Goal: Task Accomplishment & Management: Manage account settings

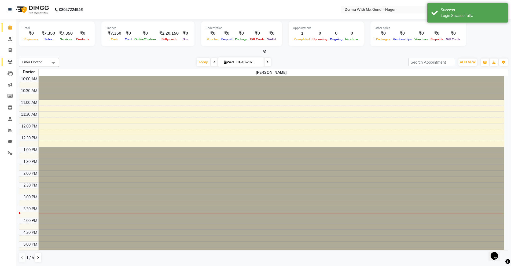
drag, startPoint x: 8, startPoint y: 66, endPoint x: 10, endPoint y: 62, distance: 4.9
click at [8, 66] on li "Patients" at bounding box center [8, 62] width 16 height 12
click at [10, 62] on icon at bounding box center [10, 62] width 5 height 4
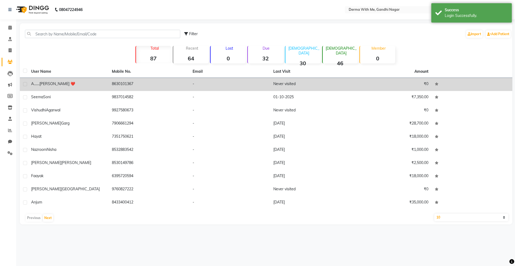
click at [93, 81] on div "A....... [PERSON_NAME] ❤️" at bounding box center [68, 84] width 74 height 6
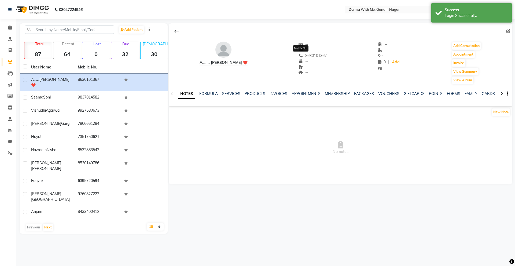
drag, startPoint x: 317, startPoint y: 55, endPoint x: 293, endPoint y: 56, distance: 23.7
click at [293, 56] on div "A....... [PERSON_NAME] ❤️ -- -- [PHONE_NUMBER] Mobile No. -- -- -- -- -- ₹ -- 0…" at bounding box center [341, 60] width 344 height 48
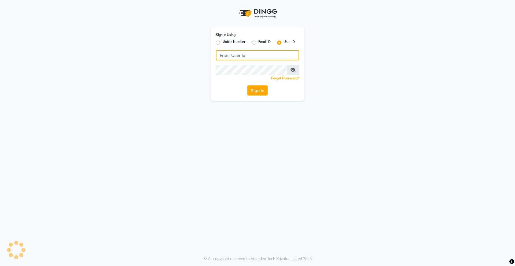
type input "derma@123"
